Goal: Task Accomplishment & Management: Use online tool/utility

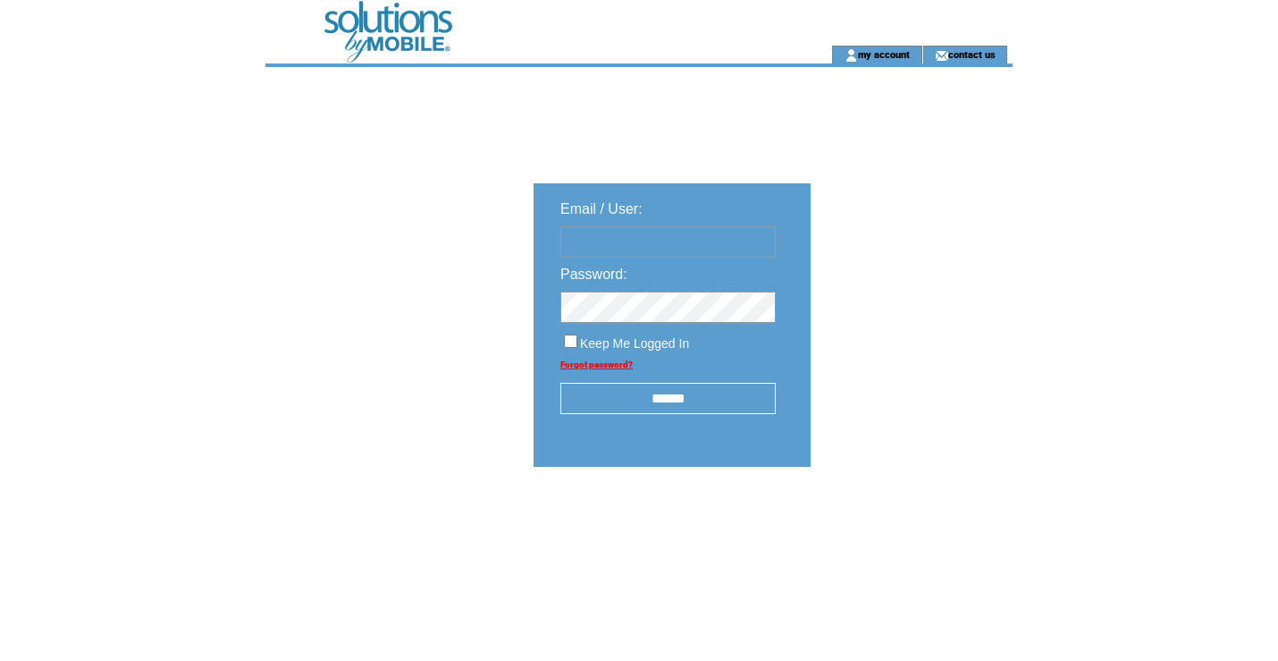
type input "**********"
click at [659, 398] on input "******" at bounding box center [668, 398] width 215 height 31
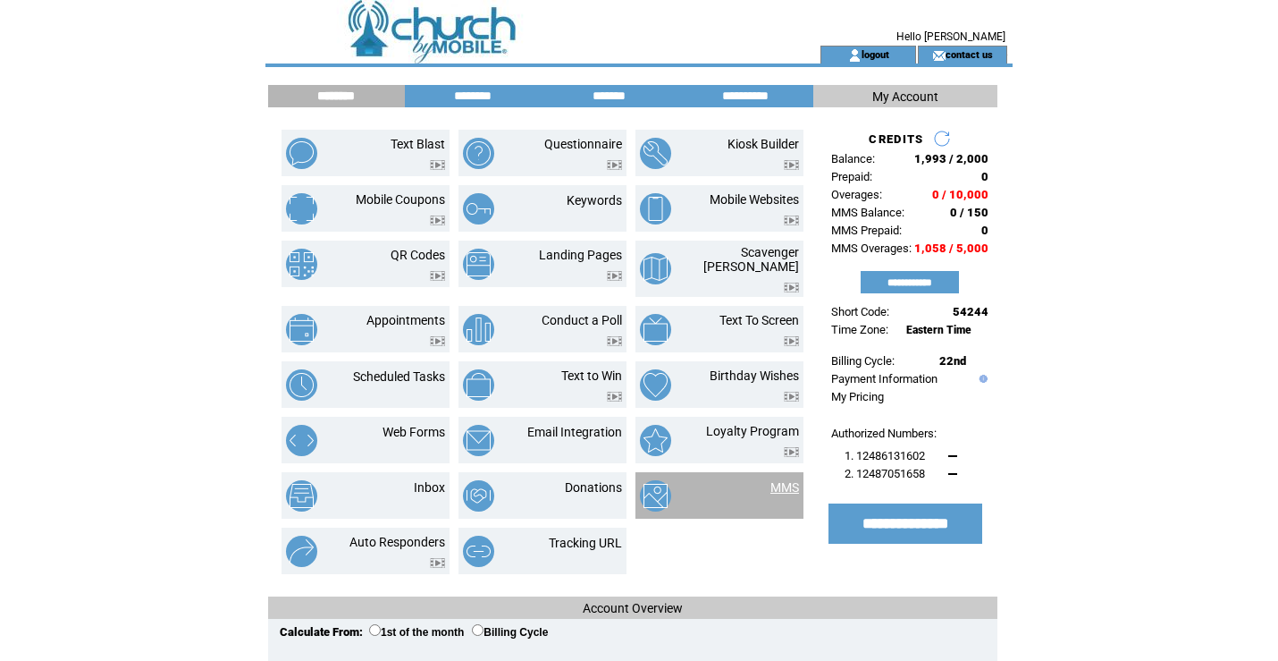
click at [787, 480] on link "MMS" at bounding box center [785, 487] width 29 height 14
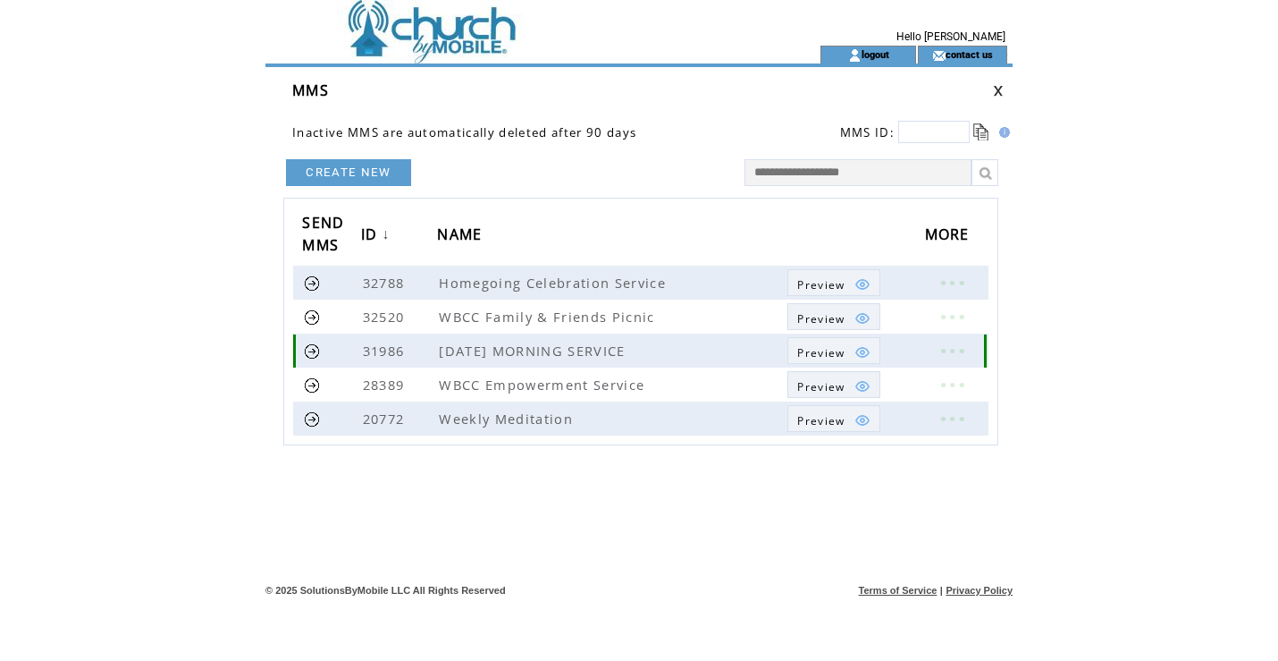
click at [952, 350] on link at bounding box center [952, 350] width 54 height 23
click at [837, 346] on table "EDIT DELETE" at bounding box center [850, 364] width 86 height 55
click at [952, 345] on link at bounding box center [952, 350] width 54 height 23
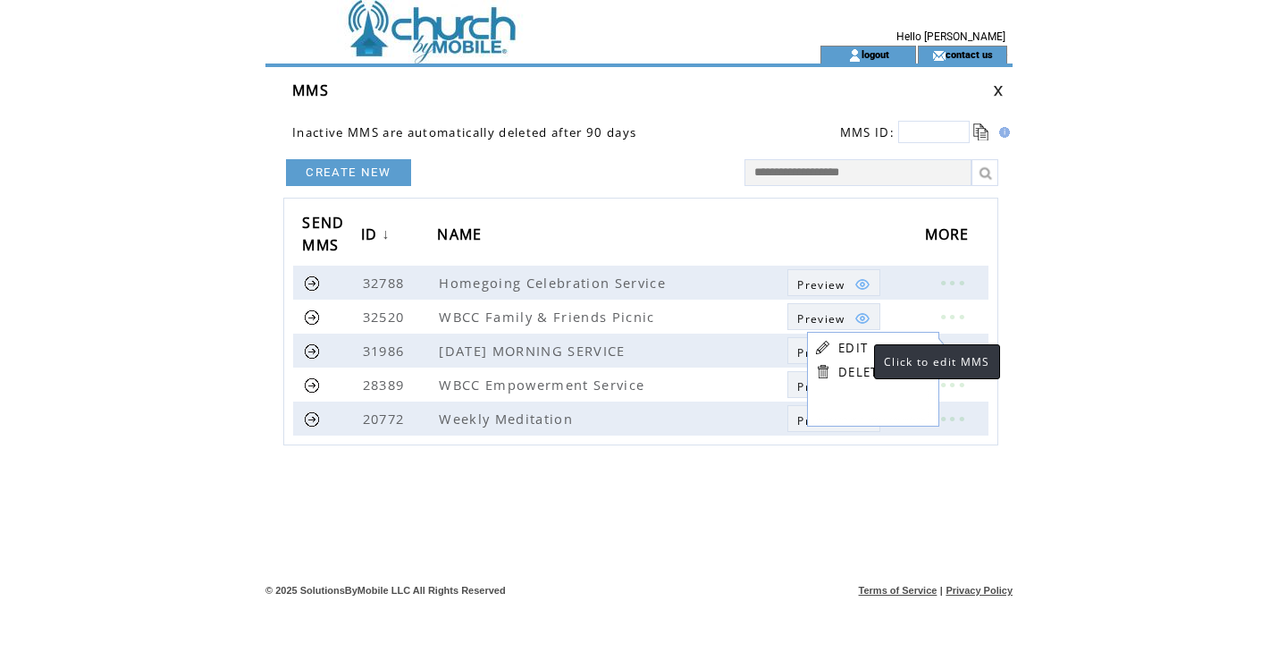
click at [856, 345] on link "EDIT" at bounding box center [854, 348] width 30 height 16
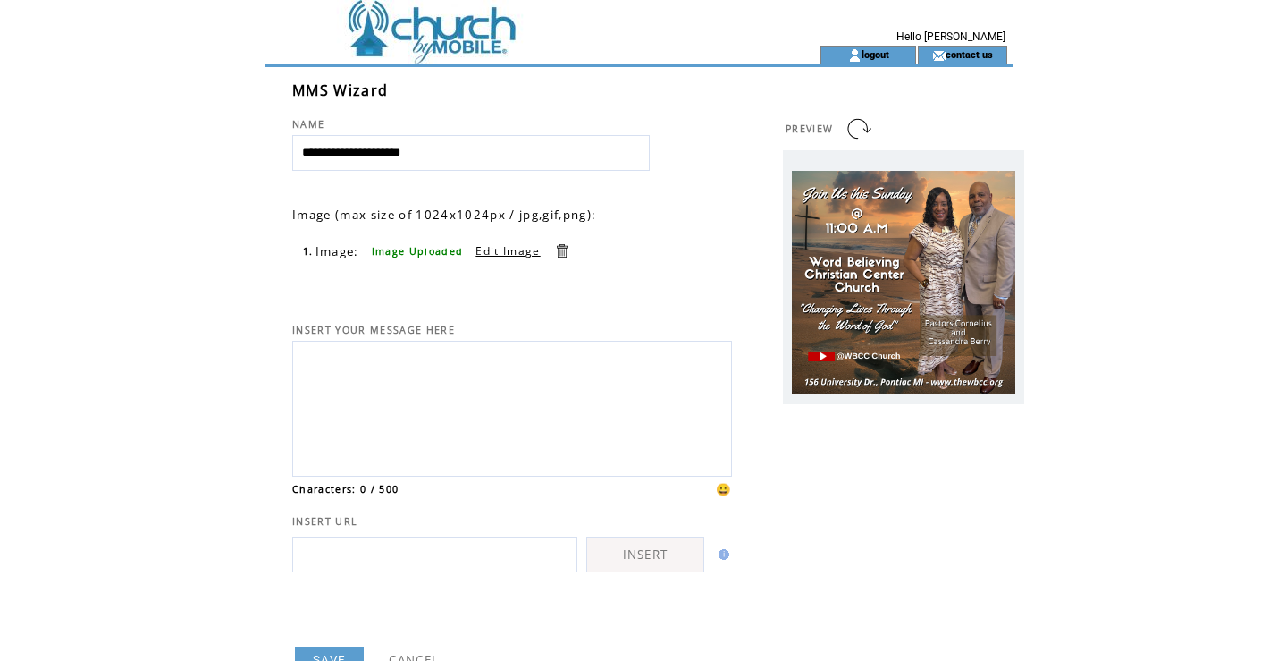
click at [495, 259] on table "1. Image: Image Uploaded Edit Image" at bounding box center [440, 250] width 278 height 21
click at [499, 254] on link "Edit Image" at bounding box center [508, 250] width 64 height 15
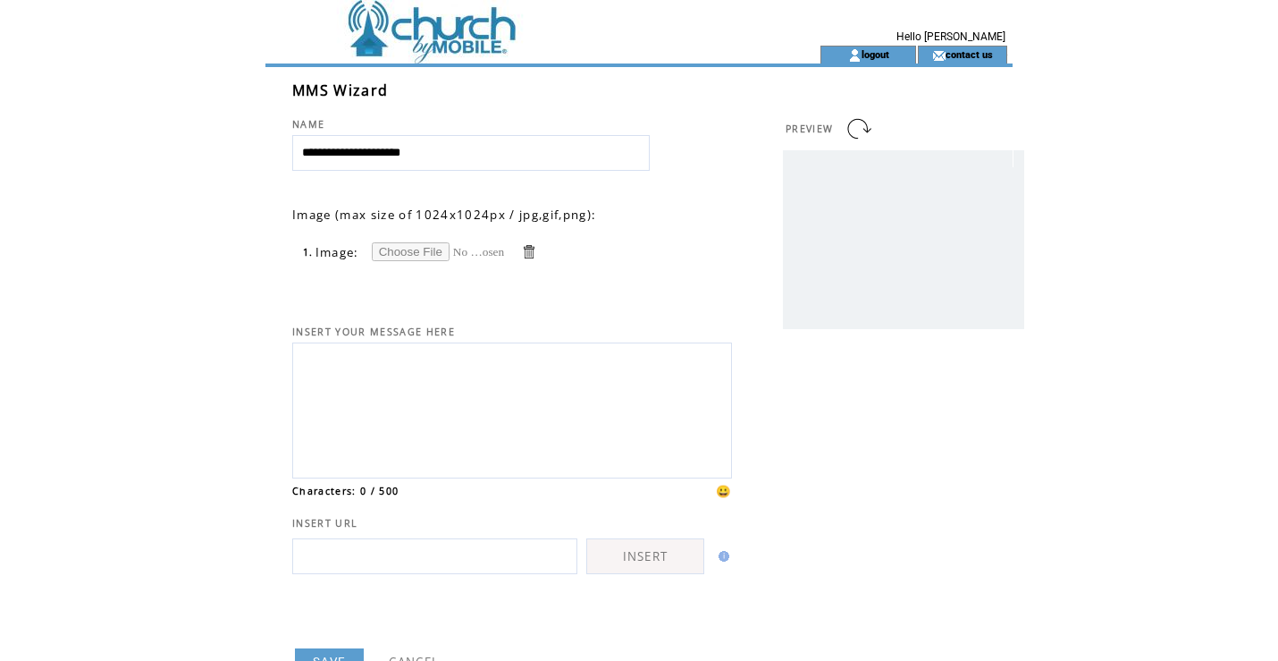
click at [418, 253] on input "file" at bounding box center [439, 251] width 134 height 19
type input "**********"
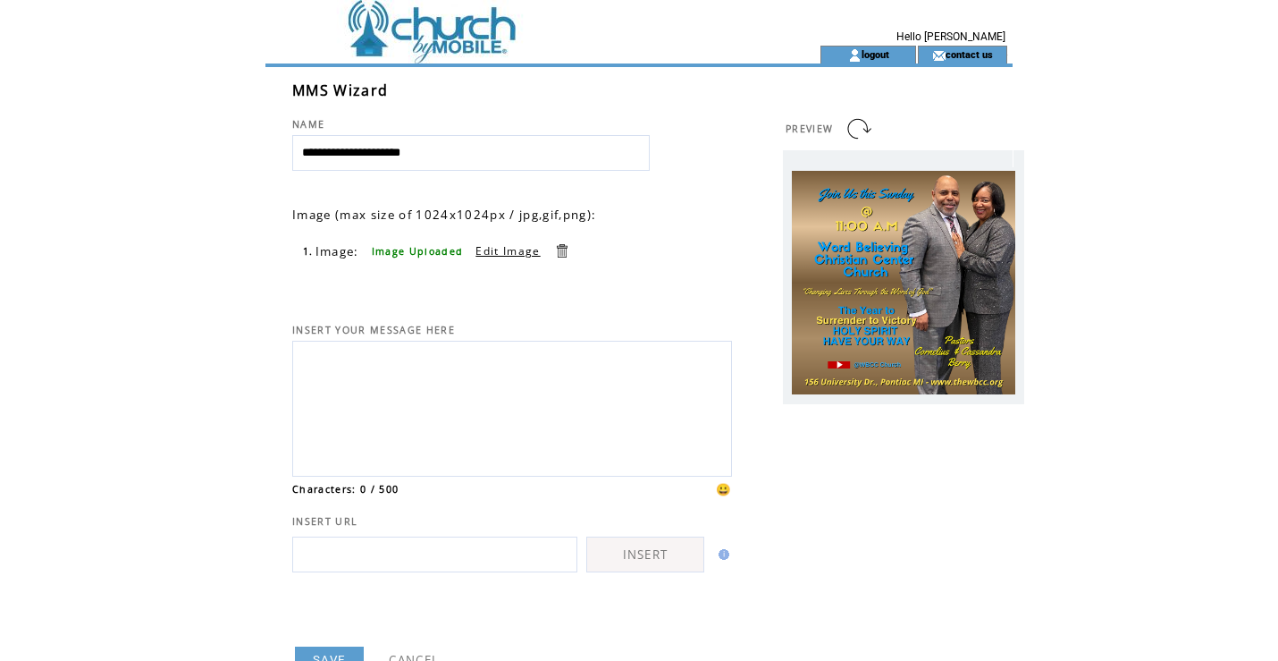
scroll to position [102, 0]
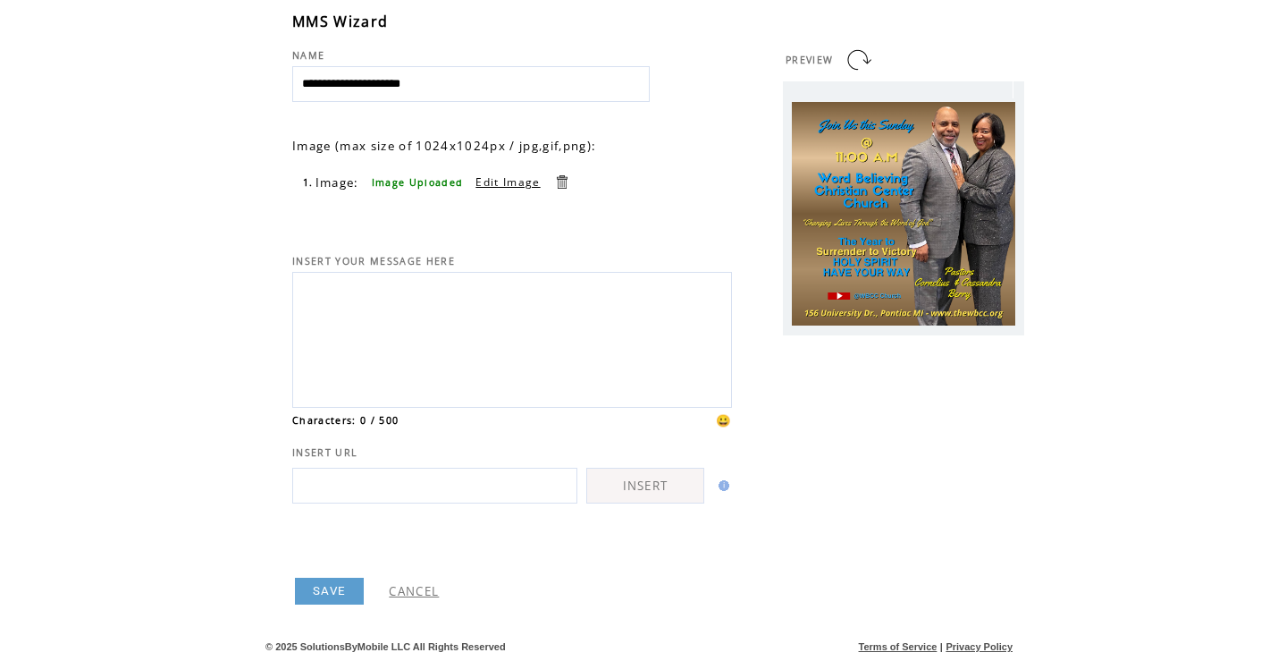
click at [333, 585] on link "SAVE" at bounding box center [329, 591] width 69 height 27
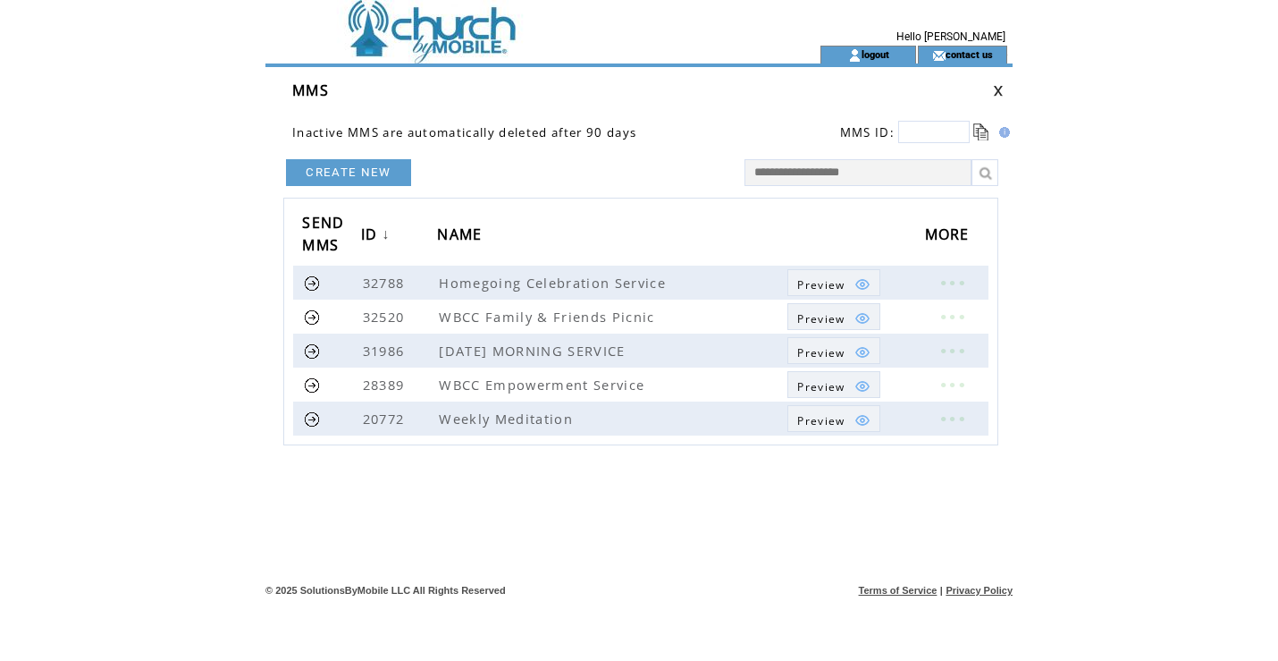
click at [997, 92] on link at bounding box center [998, 91] width 11 height 12
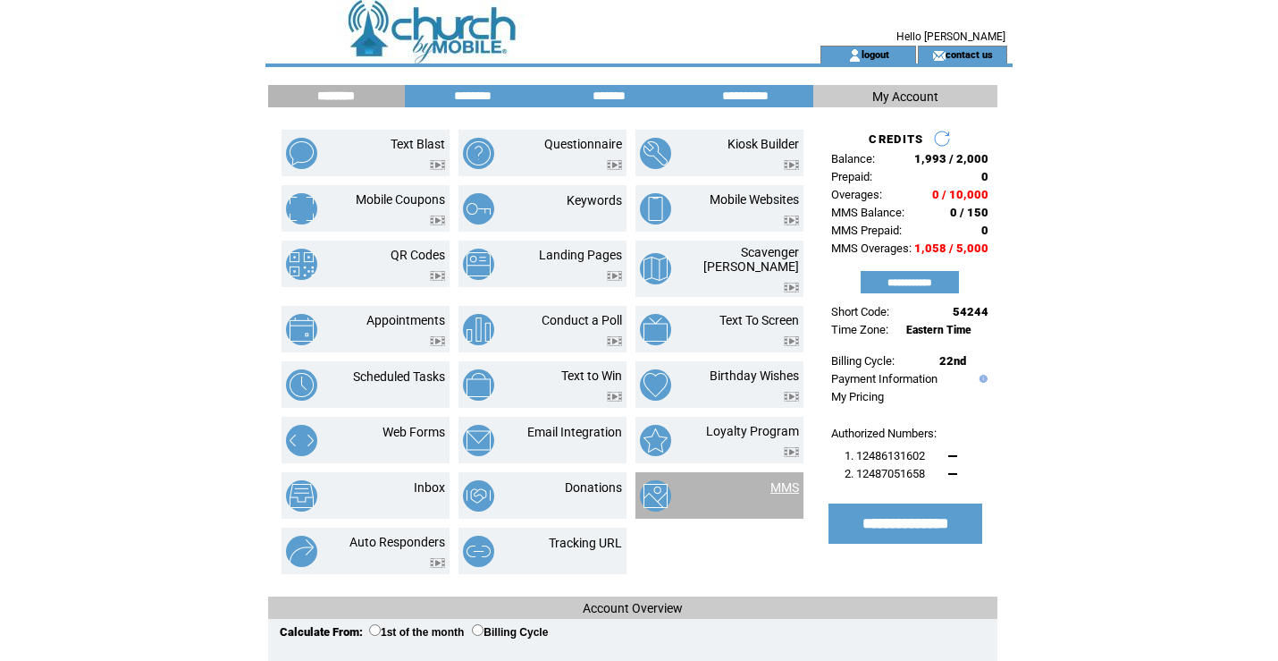
click at [785, 480] on link "MMS" at bounding box center [785, 487] width 29 height 14
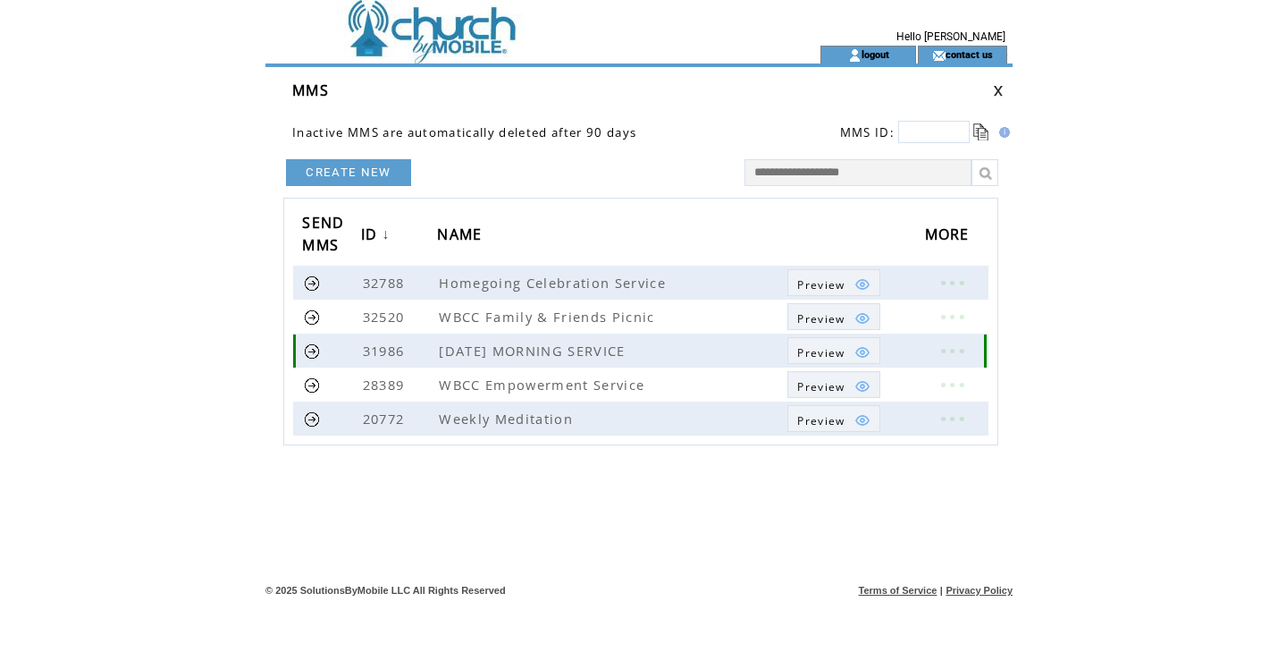
click at [948, 349] on link at bounding box center [952, 350] width 54 height 23
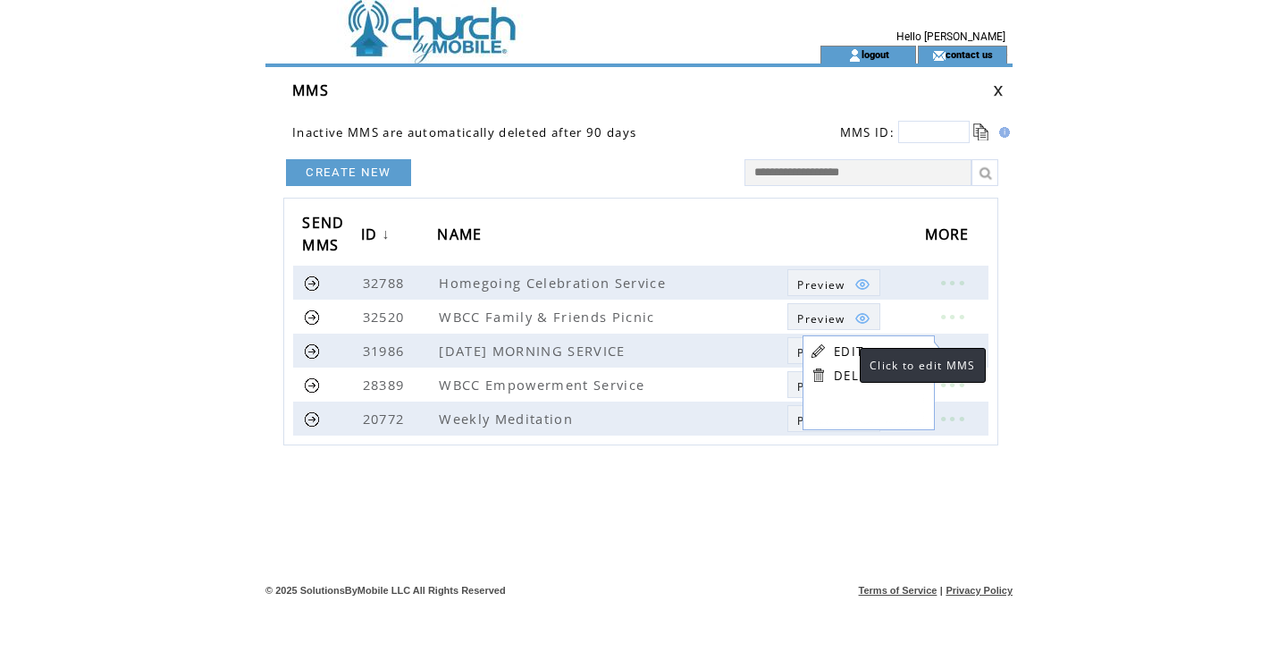
click at [842, 348] on link "EDIT" at bounding box center [849, 351] width 30 height 16
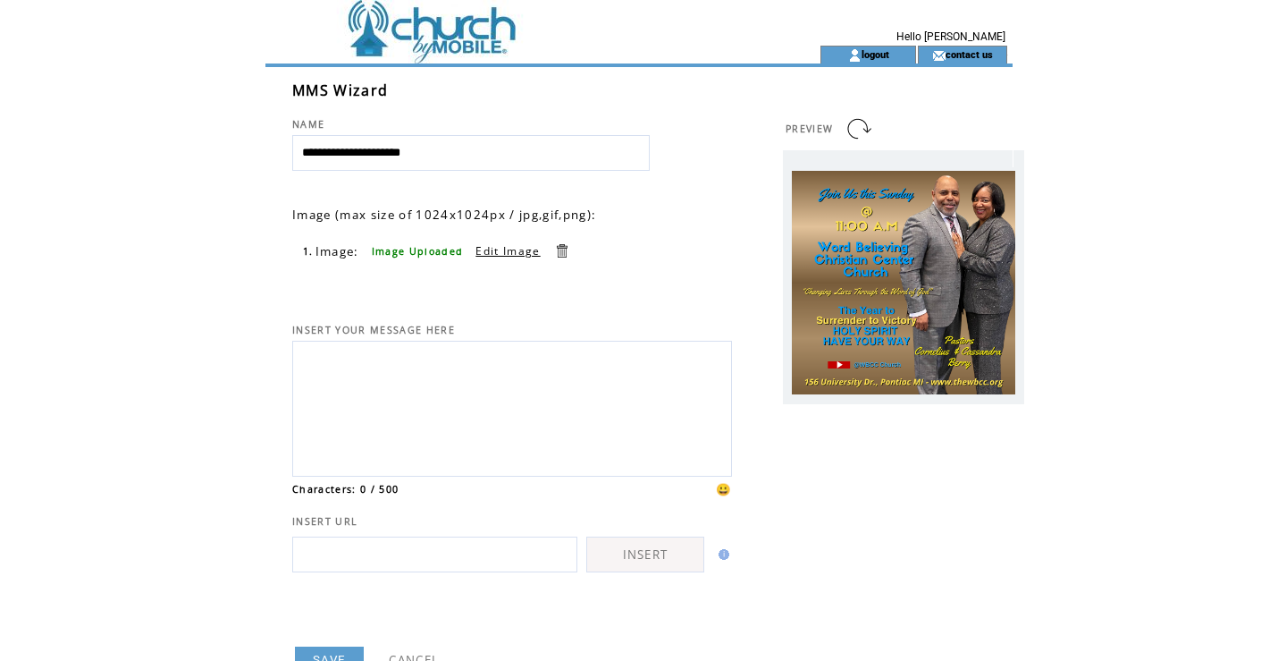
click at [506, 254] on link "Edit Image" at bounding box center [508, 250] width 64 height 15
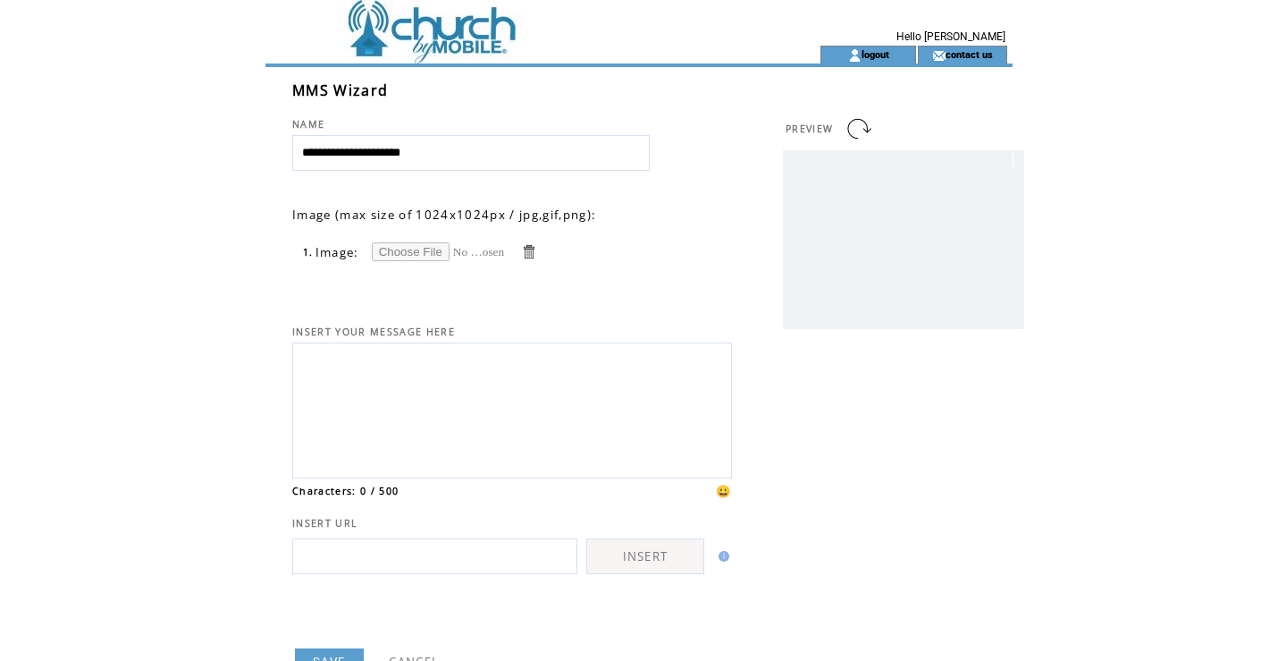
click at [412, 252] on input "file" at bounding box center [439, 251] width 134 height 19
type input "**********"
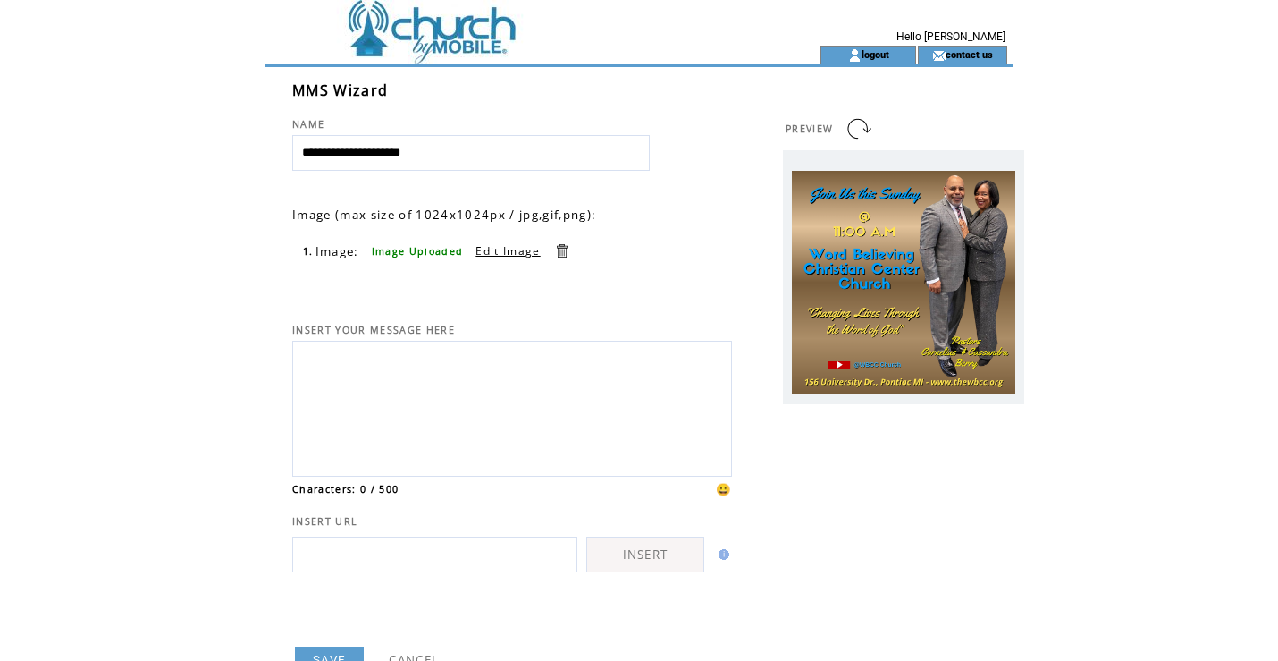
scroll to position [102, 0]
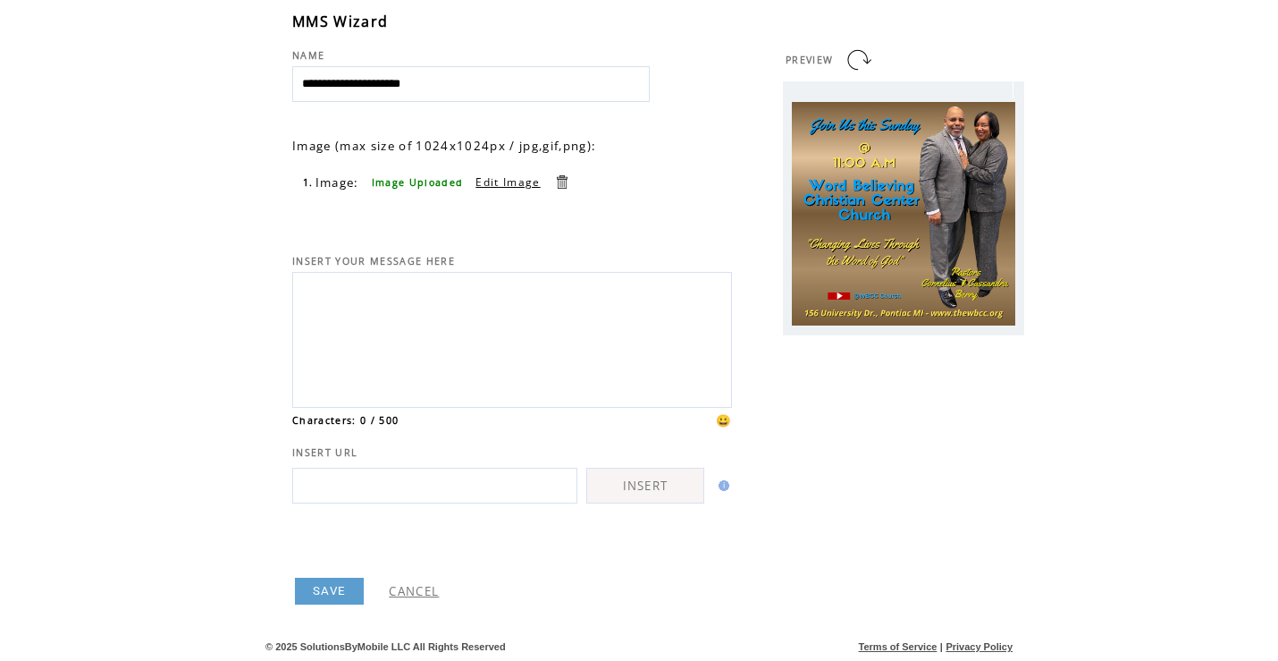
click at [335, 594] on link "SAVE" at bounding box center [329, 591] width 69 height 27
